Goal: Task Accomplishment & Management: Use online tool/utility

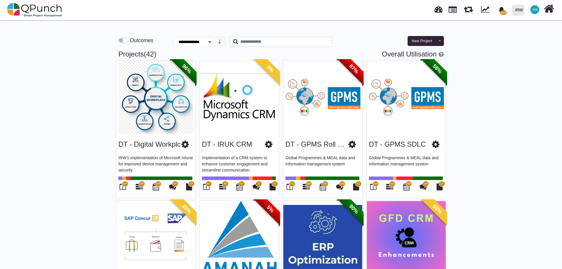
click at [287, 37] on div "**********" at bounding box center [281, 38] width 334 height 26
click at [285, 44] on input "text" at bounding box center [281, 42] width 103 height 10
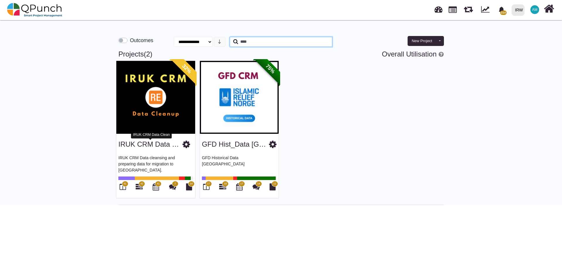
type input "****"
click at [154, 141] on link "IRUK CRM Data Clean" at bounding box center [154, 144] width 72 height 8
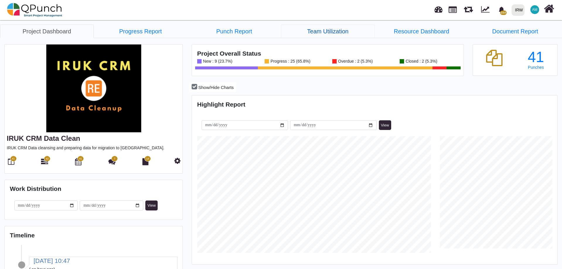
scroll to position [117, 121]
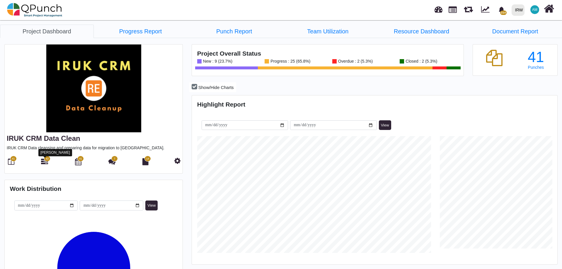
click at [43, 164] on icon at bounding box center [44, 161] width 7 height 7
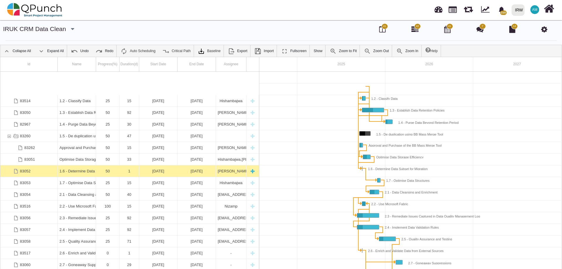
scroll to position [53, 0]
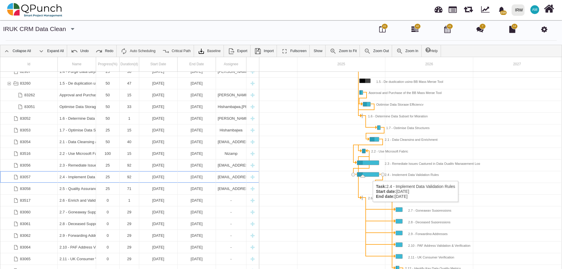
click at [370, 175] on div "Task: 2.4 - Implement Data Validation Rules Start date: 05-09-2025 End date: 05…" at bounding box center [368, 175] width 22 height 4
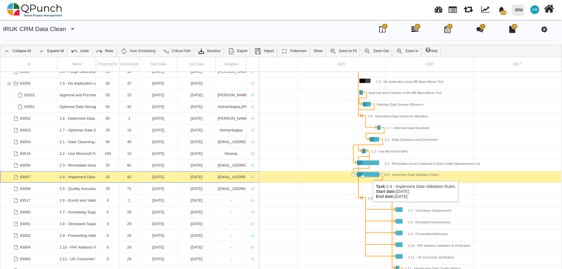
click at [370, 175] on div "Task: 2.4 - Implement Data Validation Rules Start date: 05-09-2025 End date: 05…" at bounding box center [368, 175] width 22 height 4
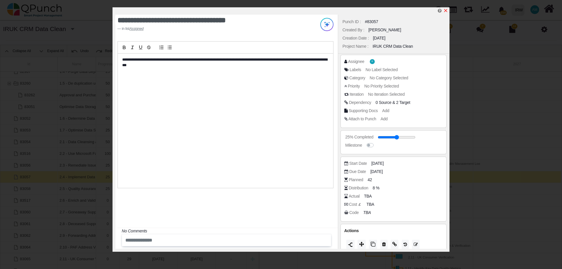
click at [446, 12] on icon "x" at bounding box center [445, 10] width 5 height 5
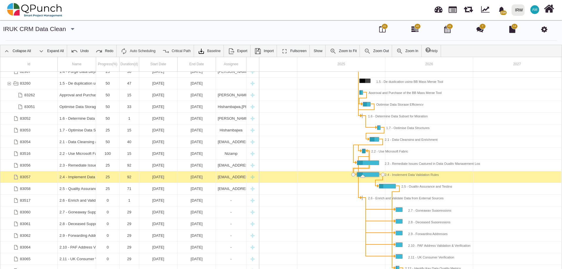
click at [371, 165] on div "Link 2.4 - Implement Data Validation Rules (start) 2.2 - ﻿﻿Use Microsoft Fabric…" at bounding box center [369, 159] width 6 height 23
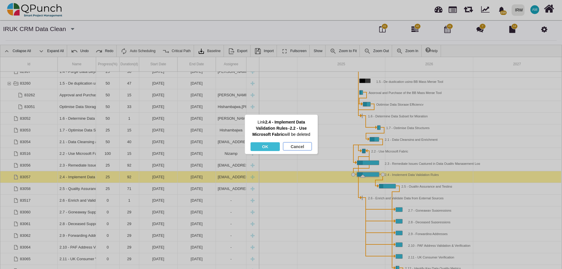
click at [301, 144] on div "Cancel" at bounding box center [297, 146] width 29 height 9
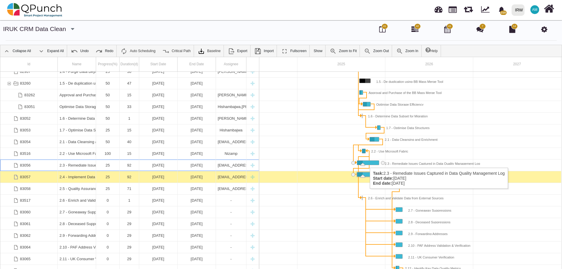
click at [367, 162] on div "Task: 2.3 - Remediate Issues Captured in Data Quality Management Log Start date…" at bounding box center [368, 163] width 22 height 4
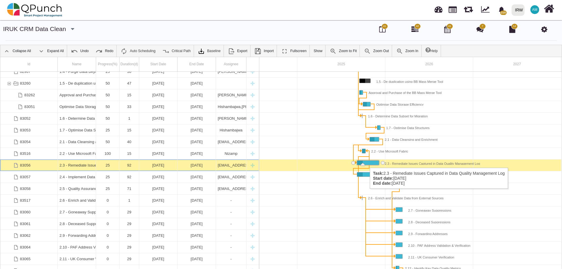
click at [367, 162] on div "Task: 2.3 - Remediate Issues Captured in Data Quality Management Log Start date…" at bounding box center [368, 163] width 22 height 4
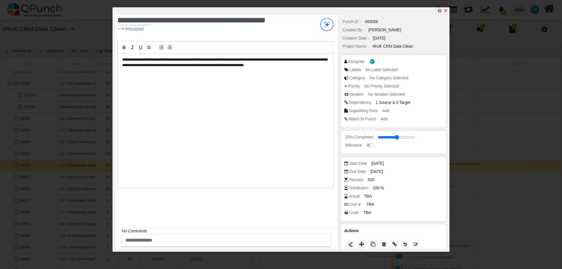
click at [447, 11] on icon "x" at bounding box center [445, 10] width 5 height 5
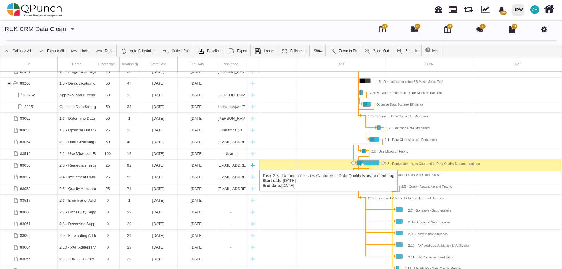
click at [127, 164] on div "92" at bounding box center [129, 165] width 16 height 11
click at [127, 165] on div "92" at bounding box center [129, 165] width 16 height 11
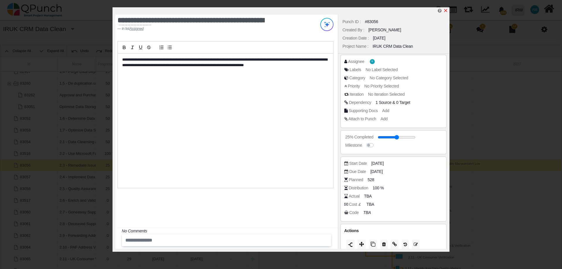
click at [446, 10] on icon "x" at bounding box center [445, 10] width 5 height 5
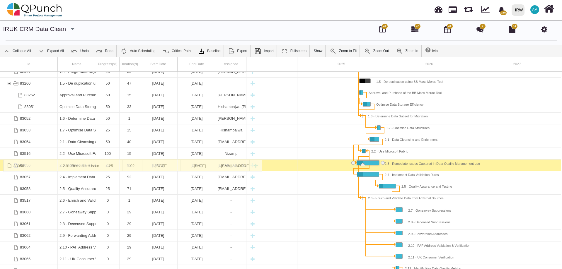
drag, startPoint x: 124, startPoint y: 165, endPoint x: 130, endPoint y: 163, distance: 6.7
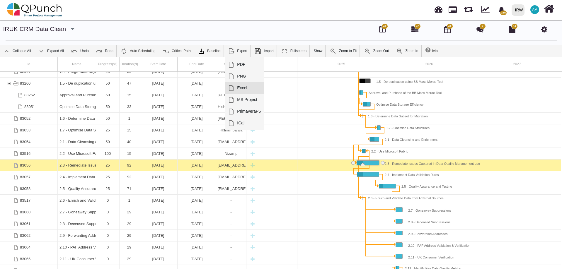
click at [237, 89] on link "Excel" at bounding box center [244, 88] width 39 height 12
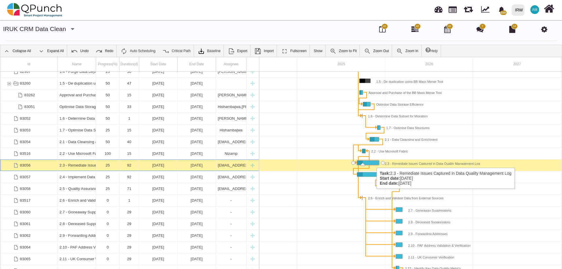
click at [374, 162] on div "Task: 2.3 - Remediate Issues Captured in Data Quality Management Log Start date…" at bounding box center [368, 163] width 22 height 4
click at [373, 162] on div "Task: 2.3 - Remediate Issues Captured in Data Quality Management Log Start date…" at bounding box center [368, 163] width 22 height 4
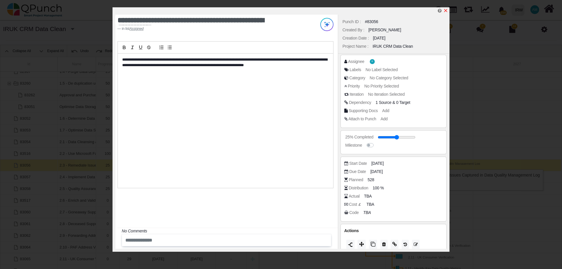
click at [447, 10] on icon "x" at bounding box center [445, 10] width 3 height 3
